Goal: Task Accomplishment & Management: Manage account settings

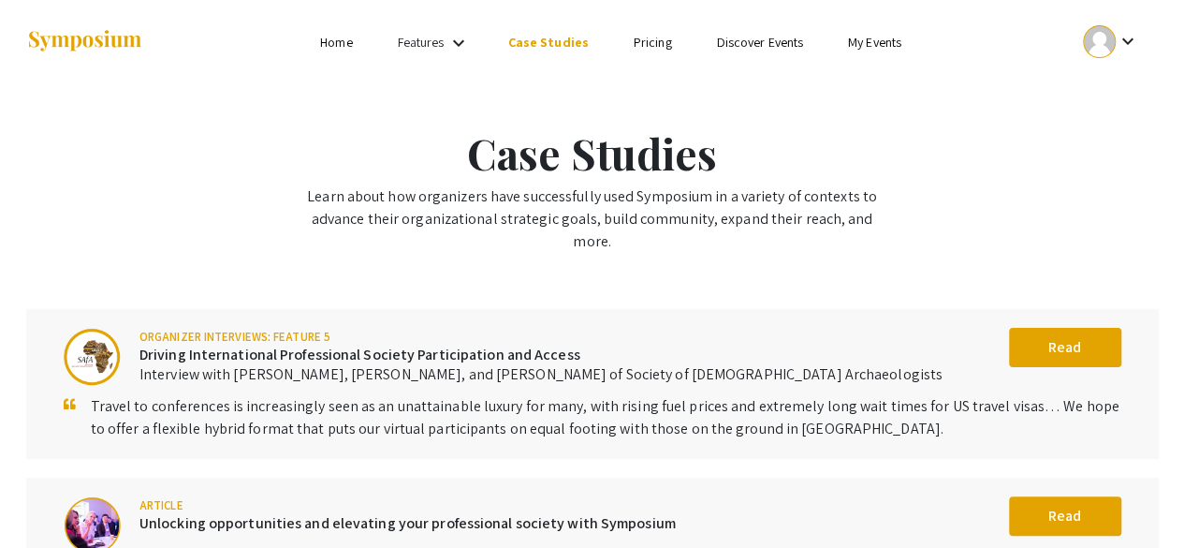
click at [124, 31] on img at bounding box center [84, 41] width 117 height 25
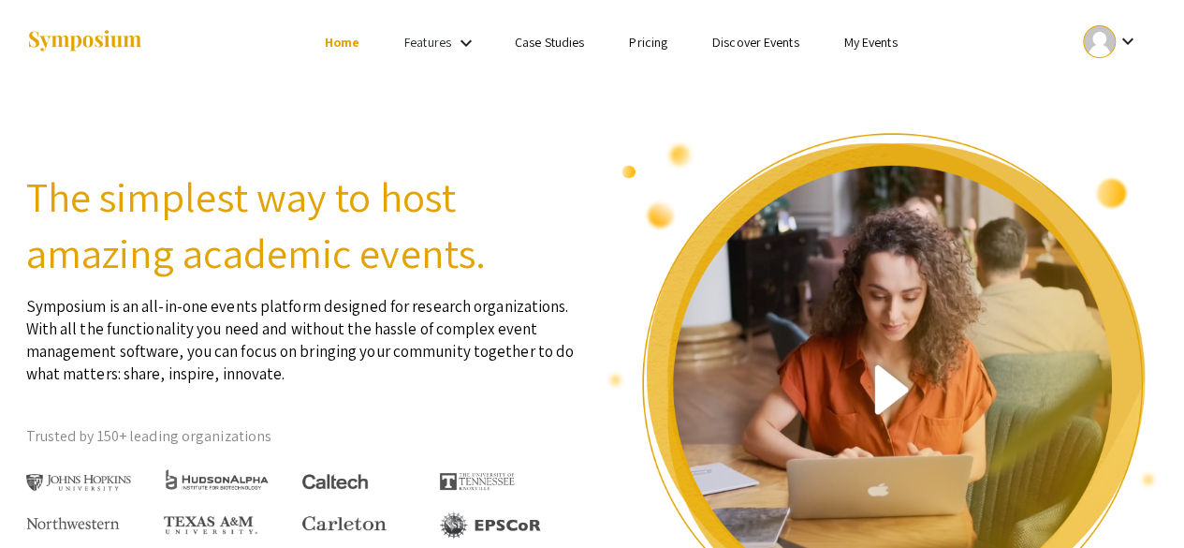
click at [463, 43] on mat-icon "keyboard_arrow_down" at bounding box center [466, 43] width 22 height 22
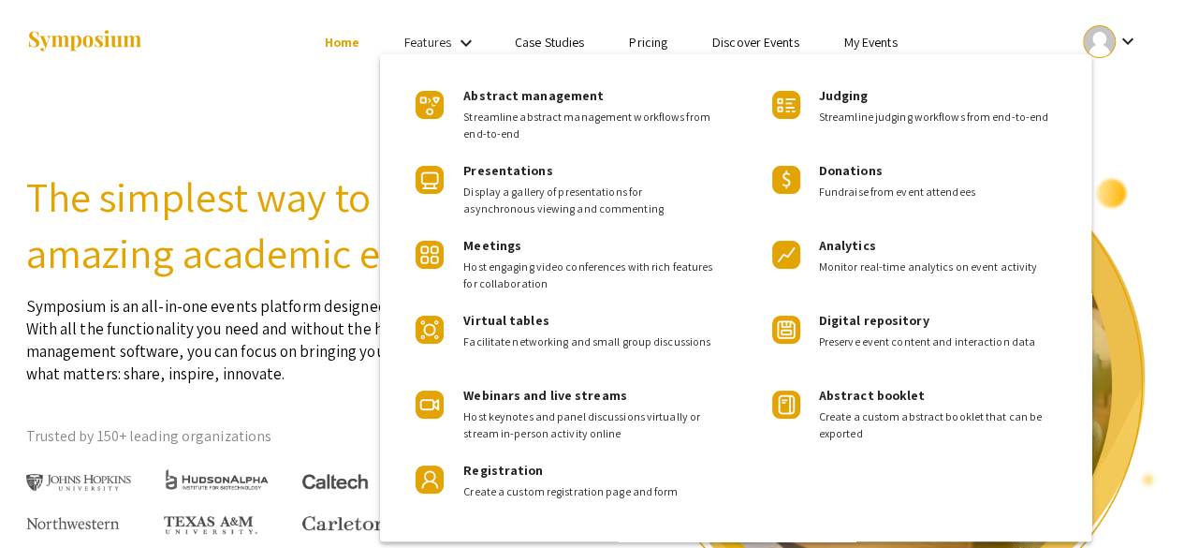
click at [314, 118] on div at bounding box center [592, 274] width 1184 height 548
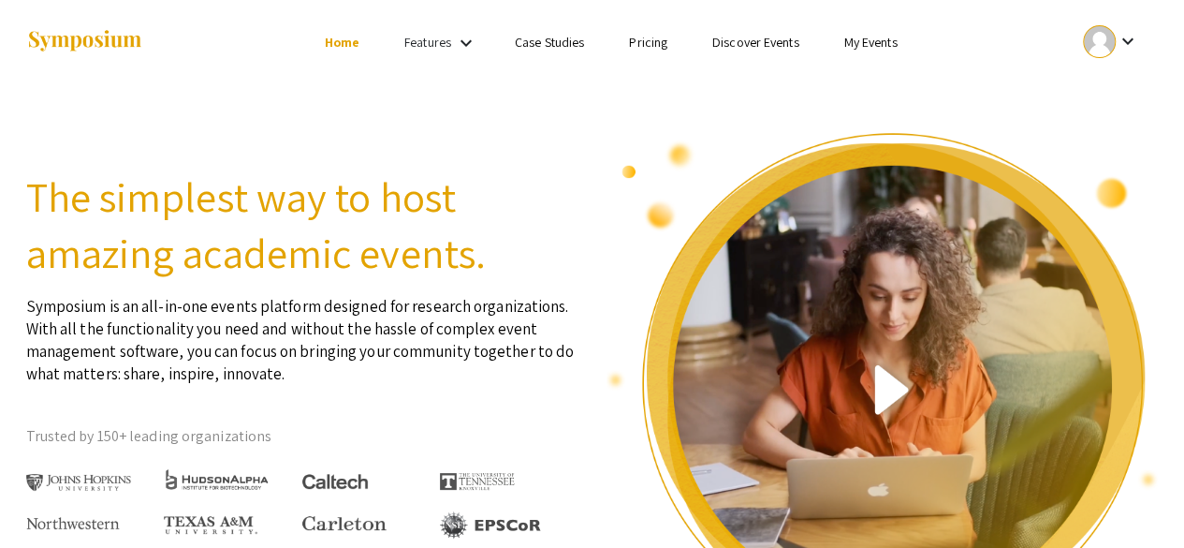
click at [1132, 31] on mat-icon "keyboard_arrow_down" at bounding box center [1127, 41] width 22 height 22
click at [936, 98] on div at bounding box center [592, 274] width 1184 height 548
click at [1109, 42] on div at bounding box center [1099, 41] width 33 height 33
click at [1107, 132] on button "My Submissions" at bounding box center [1121, 137] width 115 height 45
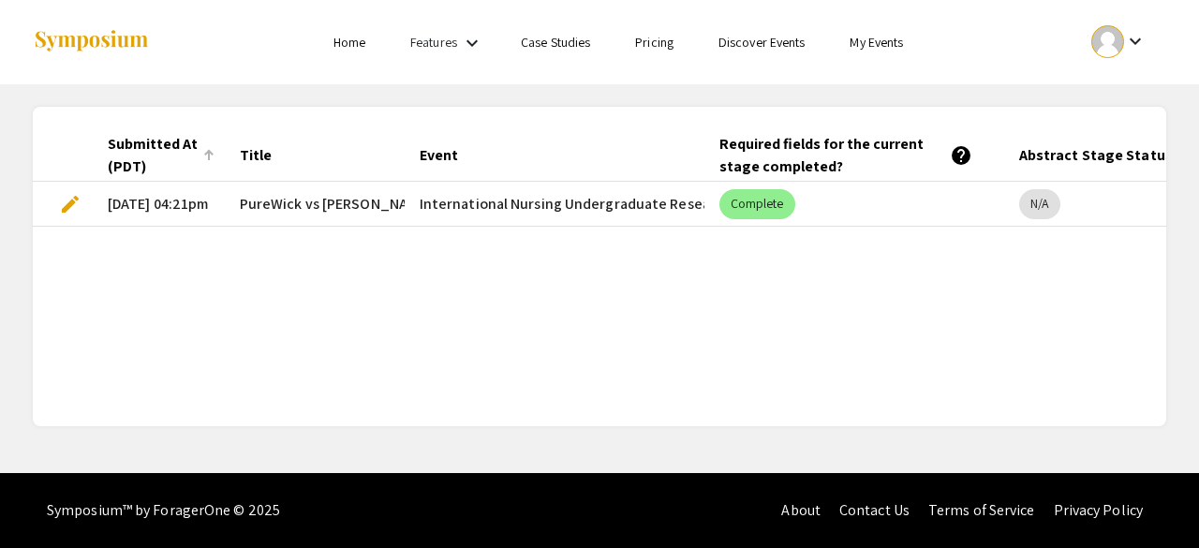
click at [144, 146] on div "Submitted At (PDT)" at bounding box center [153, 155] width 90 height 45
click at [777, 141] on div "Required fields for the current stage completed? help" at bounding box center [845, 155] width 253 height 45
